Goal: Task Accomplishment & Management: Complete application form

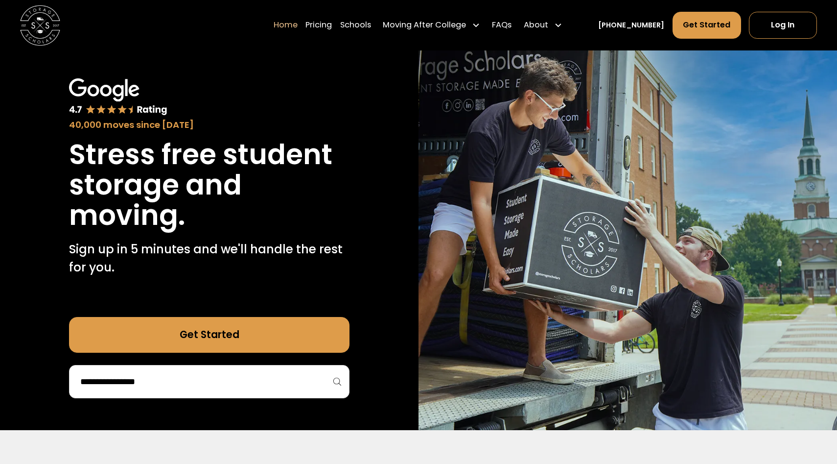
scroll to position [163, 0]
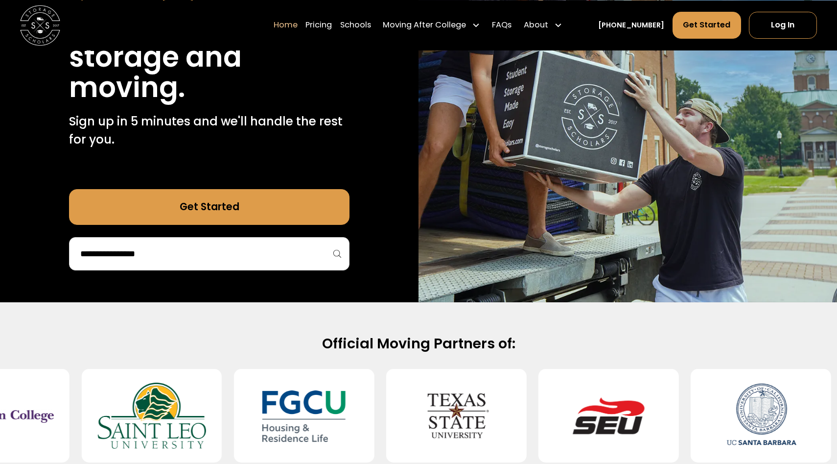
click at [172, 258] on input "search" at bounding box center [209, 253] width 260 height 17
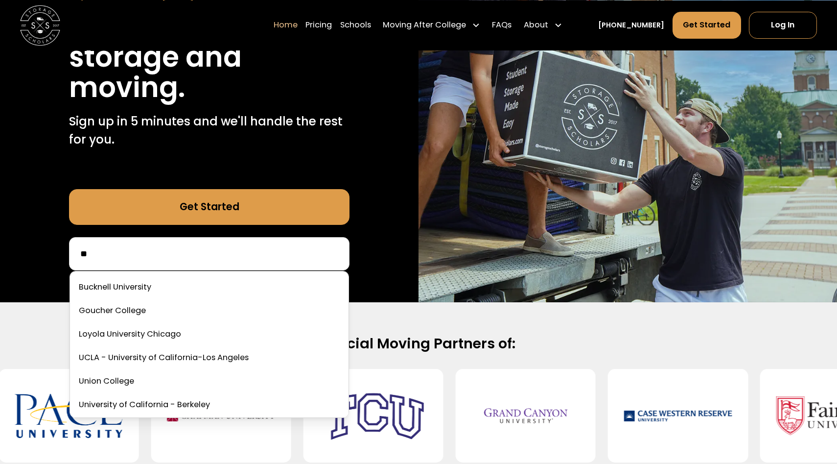
type input "*"
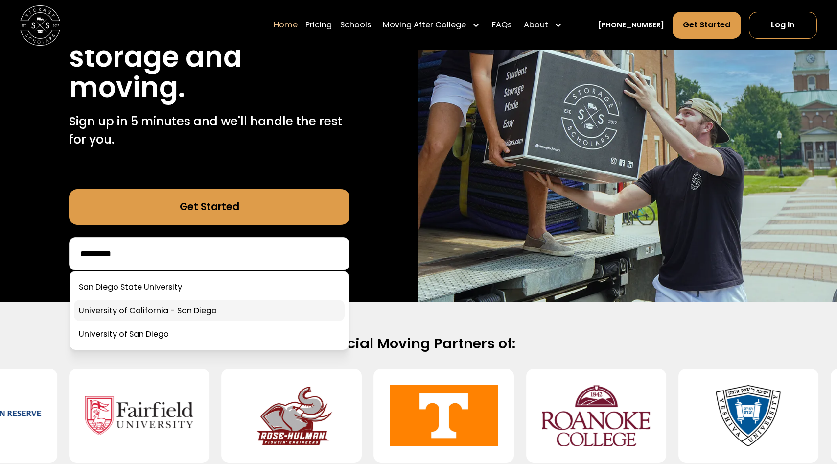
type input "*********"
click at [172, 311] on link at bounding box center [209, 311] width 271 height 22
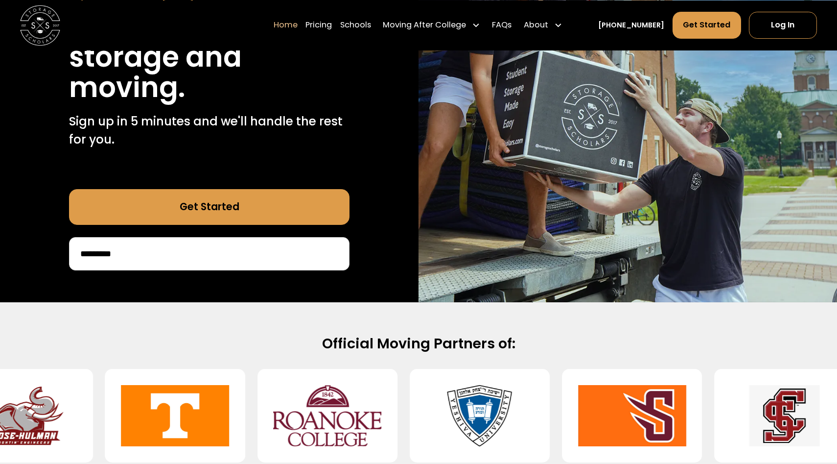
click at [171, 208] on link "Get Started" at bounding box center [209, 207] width 280 height 36
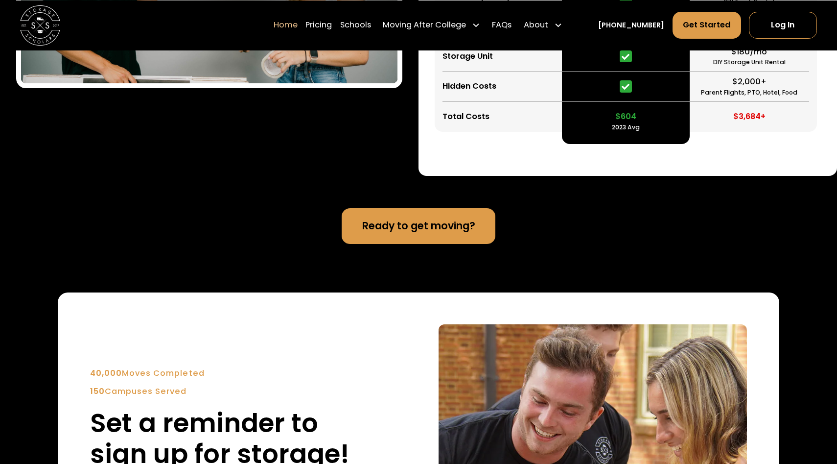
scroll to position [2376, 0]
